Goal: Find contact information: Find contact information

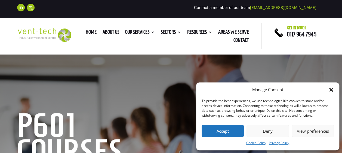
click at [216, 129] on button "Accept" at bounding box center [222, 131] width 42 height 12
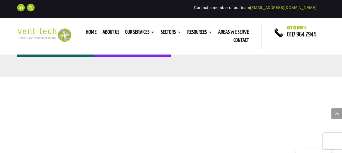
scroll to position [283, 0]
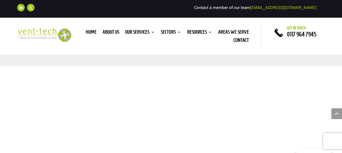
click at [285, 7] on link "[EMAIL_ADDRESS][DOMAIN_NAME]" at bounding box center [283, 7] width 66 height 5
click at [287, 5] on link "[EMAIL_ADDRESS][DOMAIN_NAME]" at bounding box center [283, 7] width 66 height 5
click at [294, 7] on link "[EMAIL_ADDRESS][DOMAIN_NAME]" at bounding box center [283, 7] width 66 height 5
click at [278, 9] on link "[EMAIL_ADDRESS][DOMAIN_NAME]" at bounding box center [283, 7] width 66 height 5
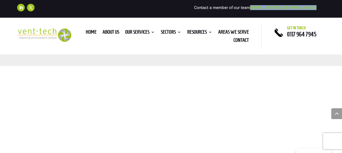
drag, startPoint x: 267, startPoint y: 9, endPoint x: 320, endPoint y: 11, distance: 53.0
click at [320, 11] on div "Follow Follow Contact a member of our team [EMAIL_ADDRESS][DOMAIN_NAME]" at bounding box center [170, 8] width 307 height 12
copy div "[EMAIL_ADDRESS][DOMAIN_NAME]"
